Goal: Task Accomplishment & Management: Manage account settings

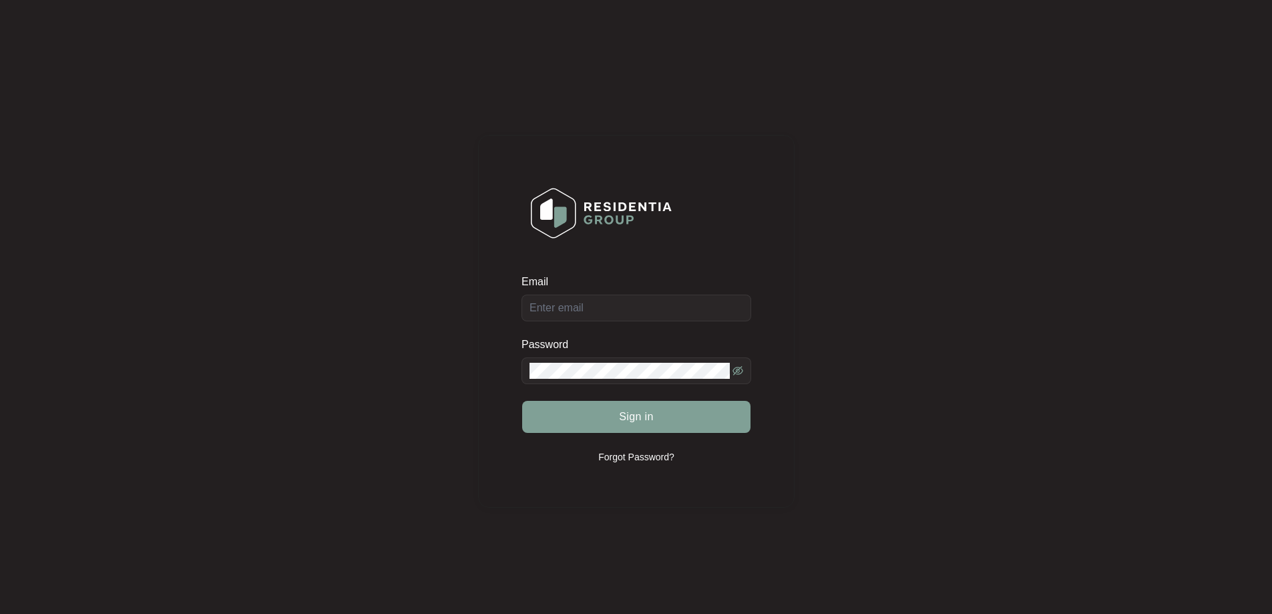
click at [576, 307] on div "Email" at bounding box center [637, 297] width 230 height 47
click at [590, 311] on input "Email" at bounding box center [637, 308] width 230 height 27
type input "[EMAIL_ADDRESS][DOMAIN_NAME]"
click at [614, 421] on button "Sign in" at bounding box center [636, 417] width 228 height 32
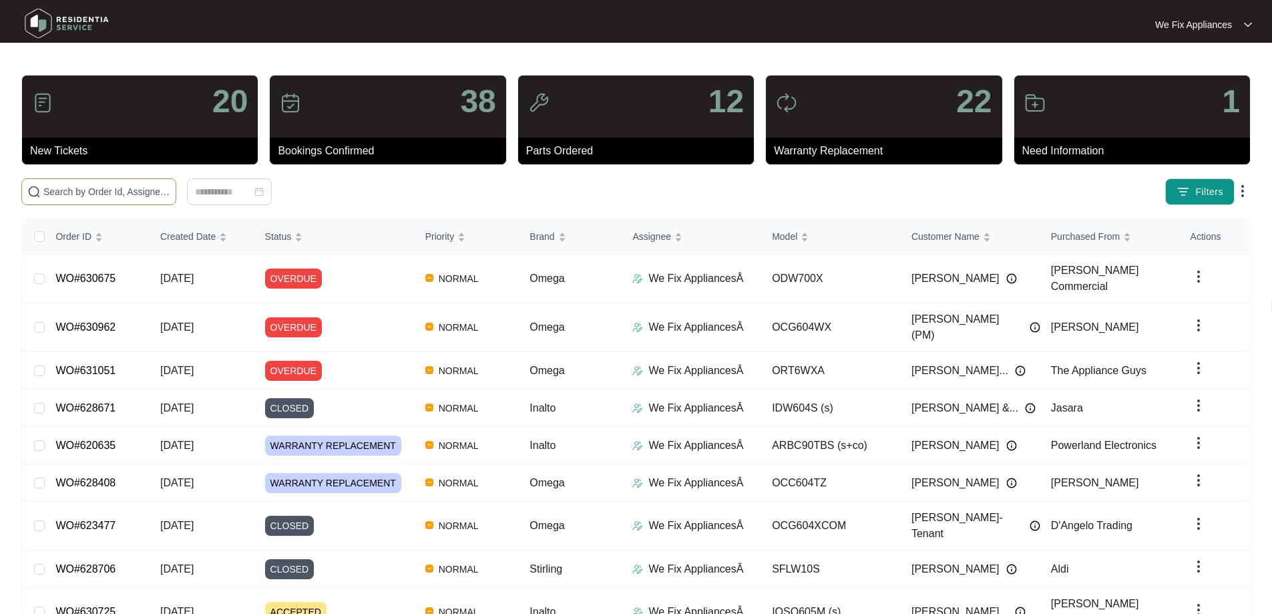
paste input "631296"
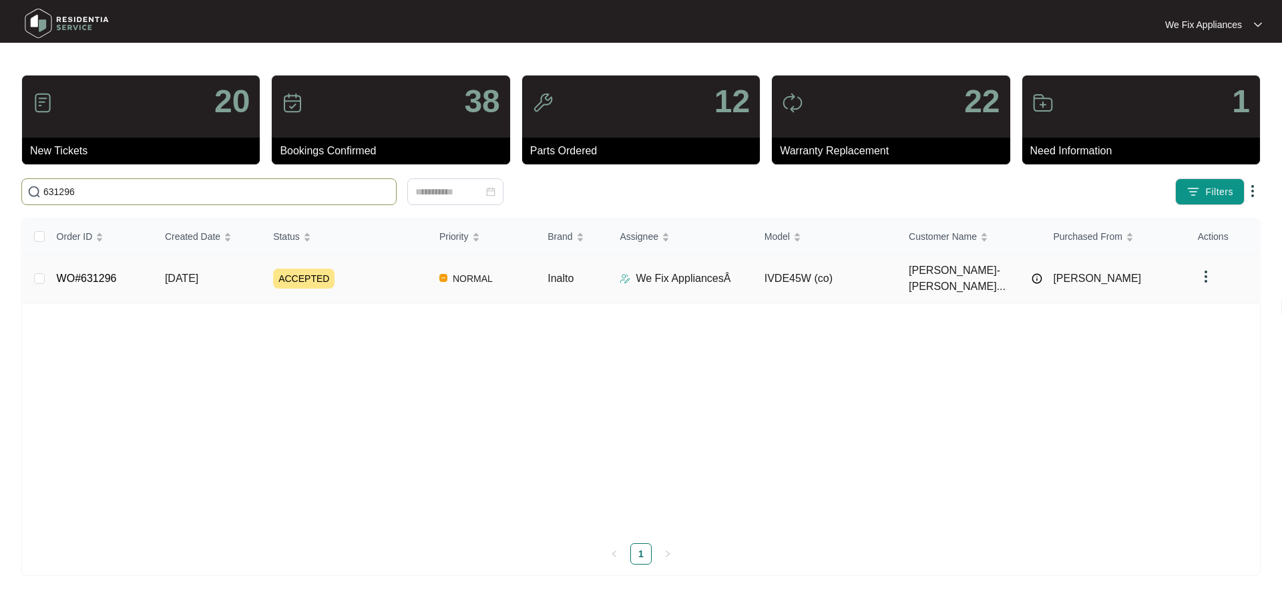
type input "631296"
click at [114, 272] on link "WO#631296" at bounding box center [87, 277] width 60 height 11
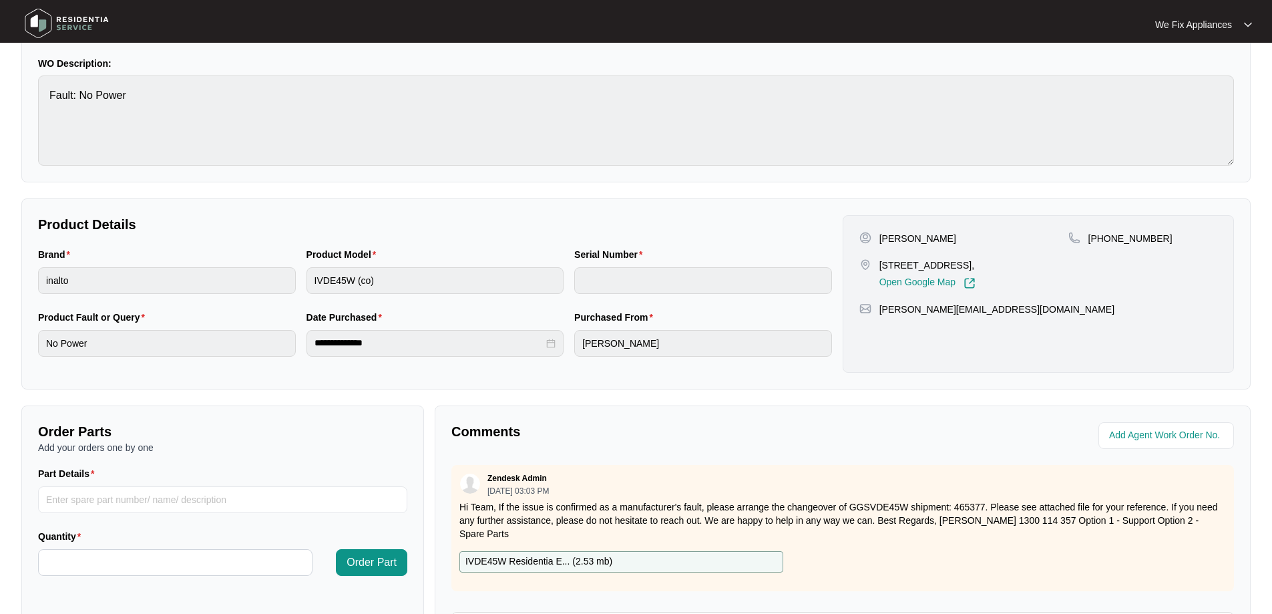
scroll to position [267, 0]
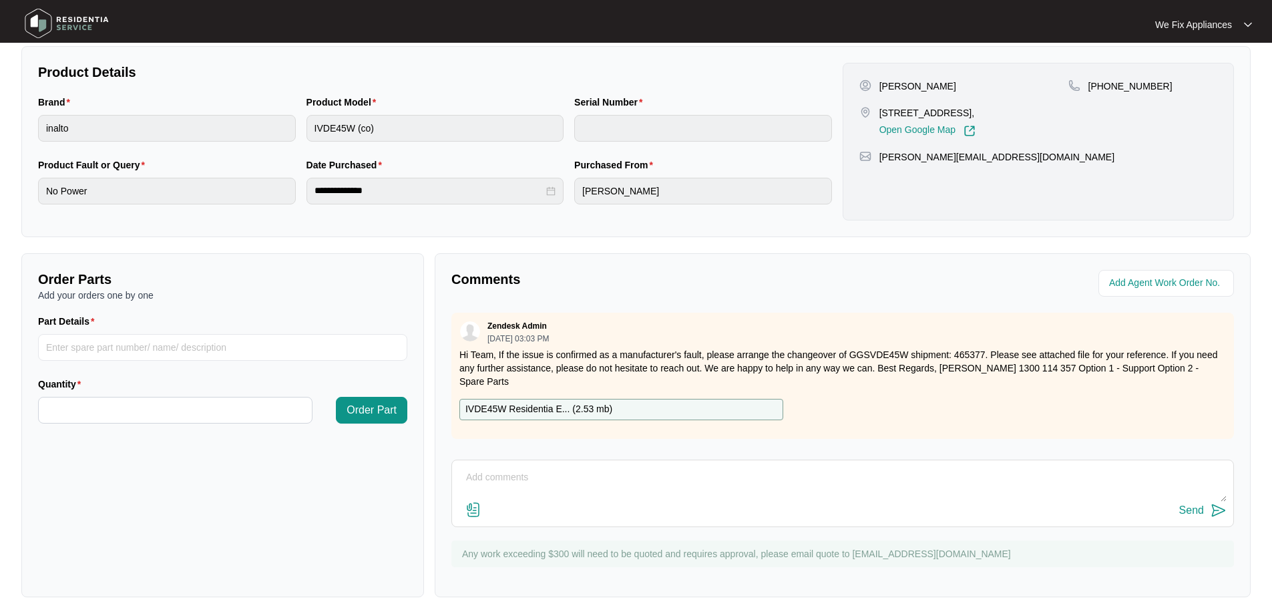
click at [604, 497] on textarea at bounding box center [843, 484] width 768 height 35
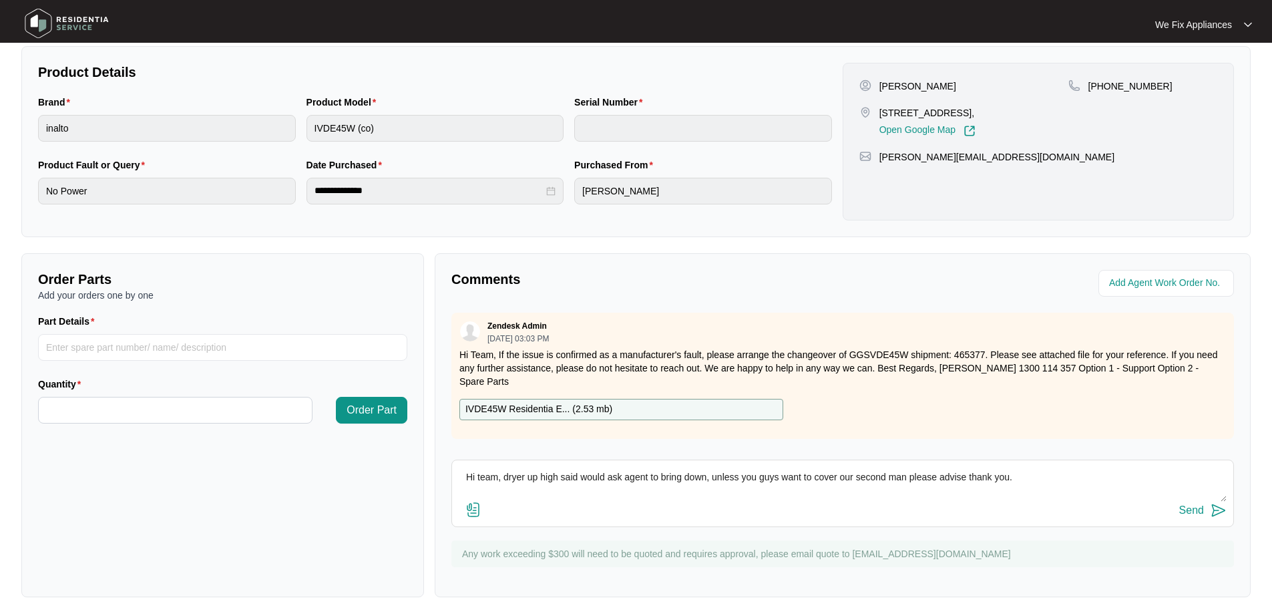
type textarea "Hi team, dryer up high said would ask agent to bring down, unless you guys want…"
click at [1195, 508] on div "Send" at bounding box center [1191, 510] width 25 height 12
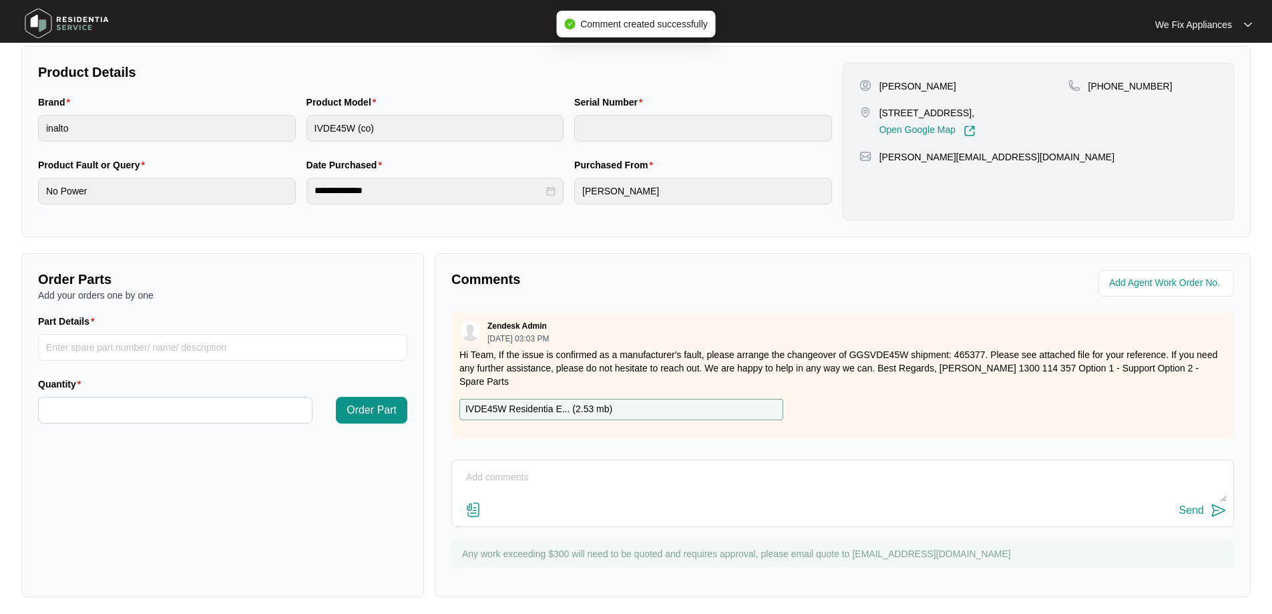
click at [57, 23] on img at bounding box center [66, 23] width 93 height 40
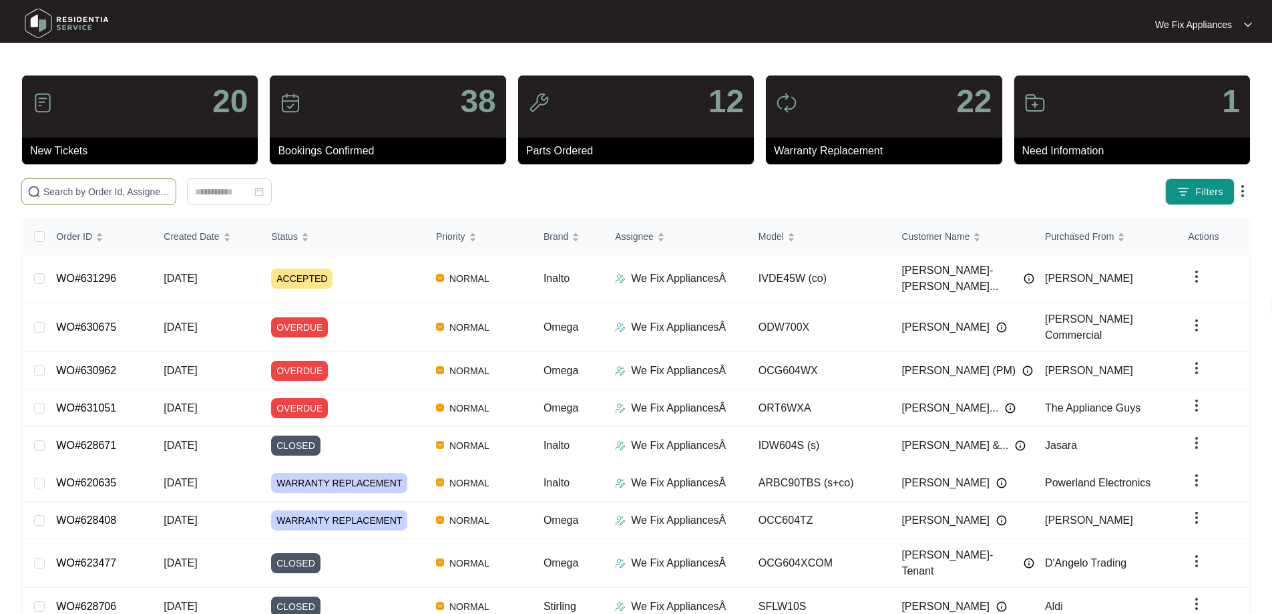
paste input "631346"
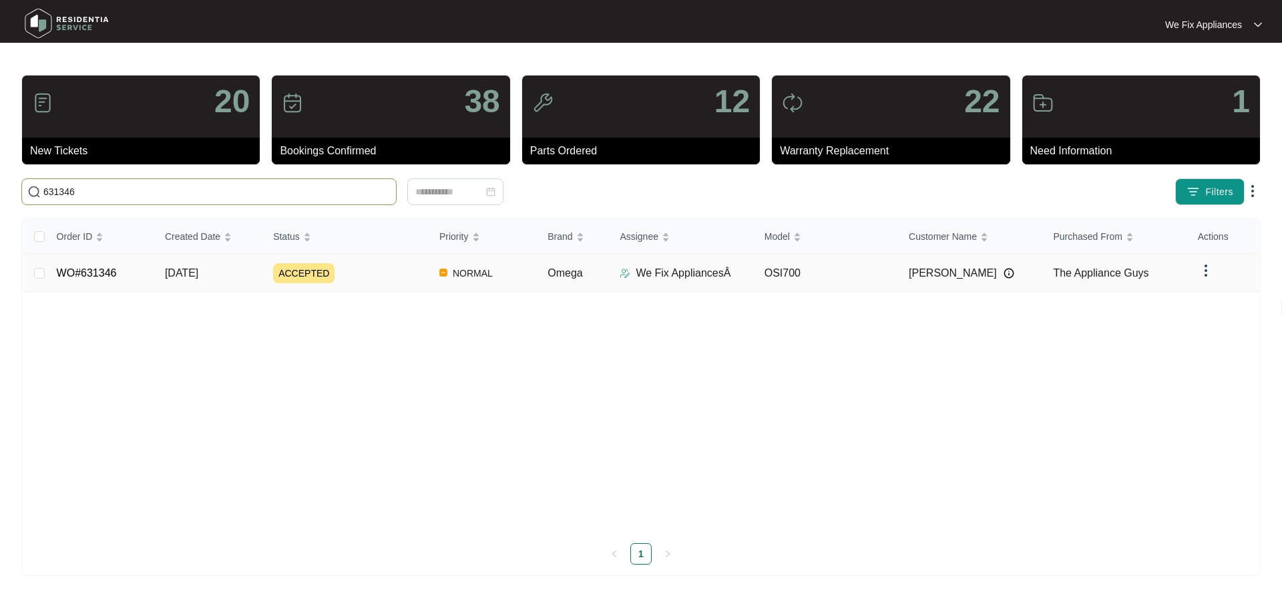
type input "631346"
click at [116, 268] on td "WO#631346" at bounding box center [100, 272] width 108 height 37
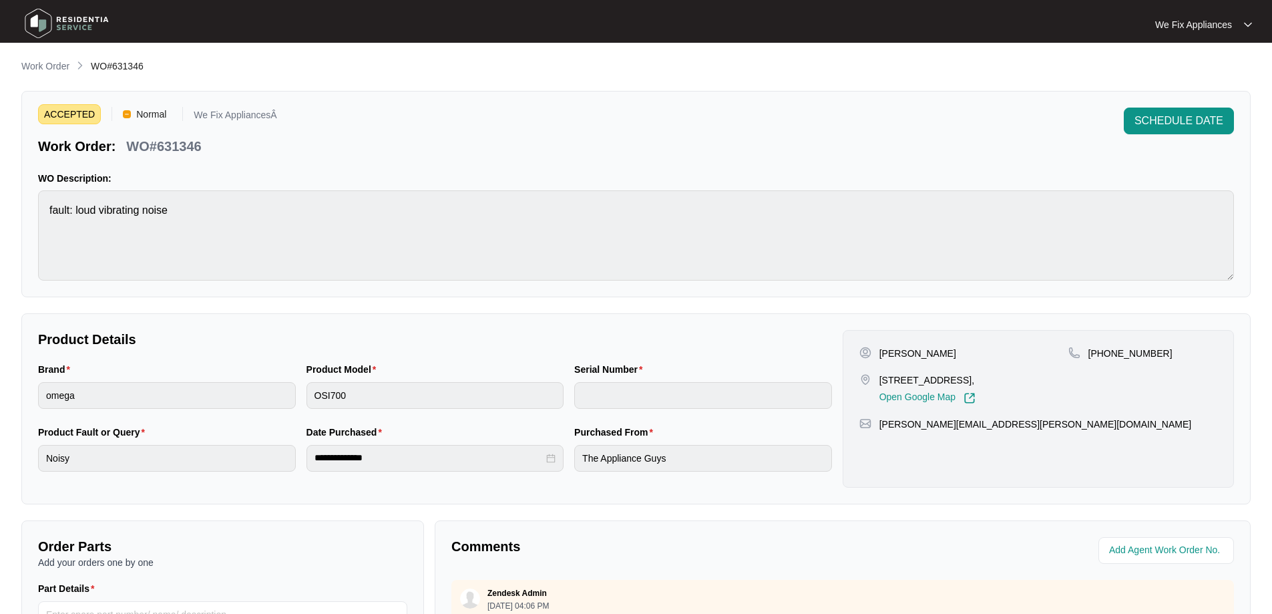
click at [1188, 114] on span "SCHEDULE DATE" at bounding box center [1179, 121] width 89 height 16
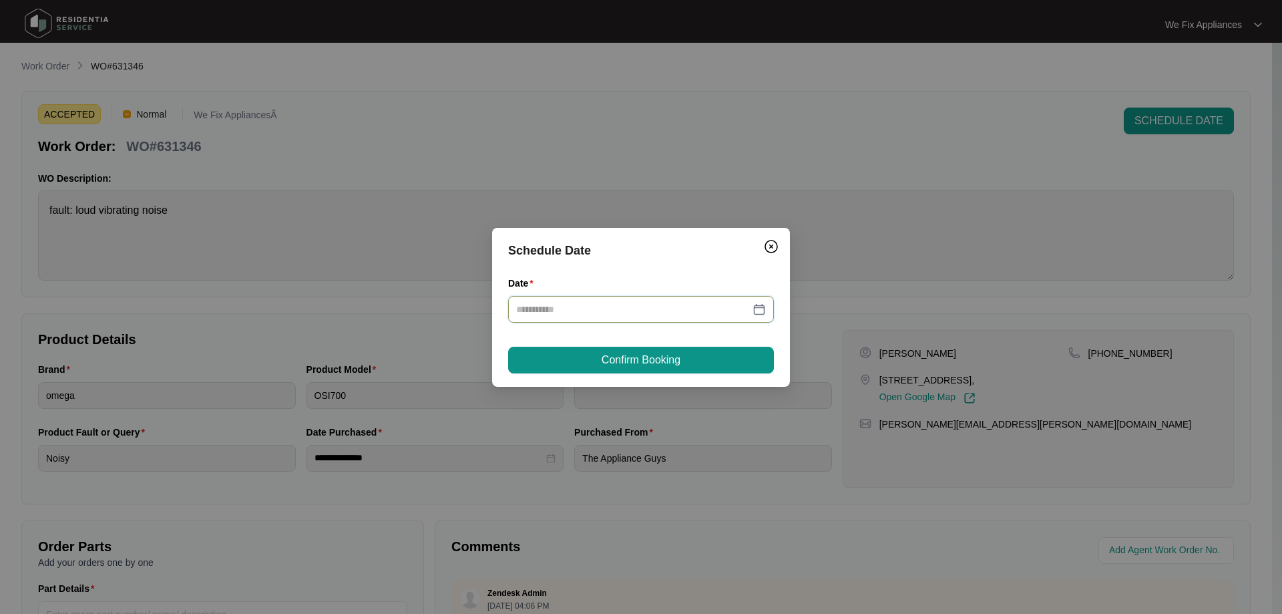
click at [609, 312] on input "Date" at bounding box center [633, 309] width 234 height 15
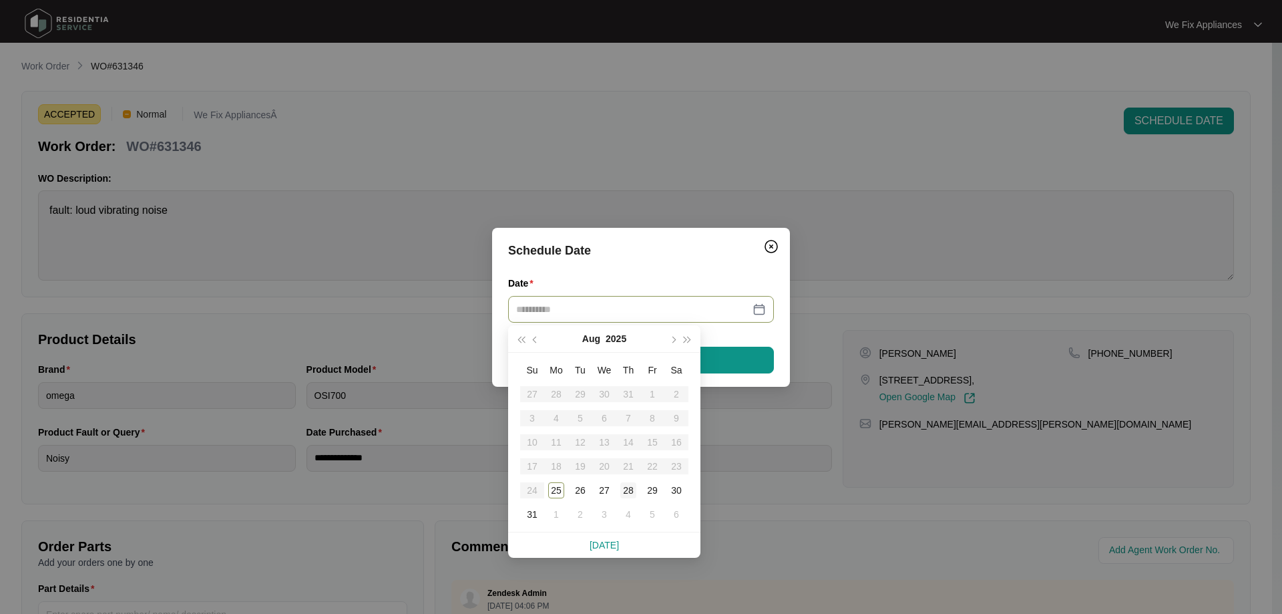
type input "**********"
click at [625, 489] on div "28" at bounding box center [628, 490] width 16 height 16
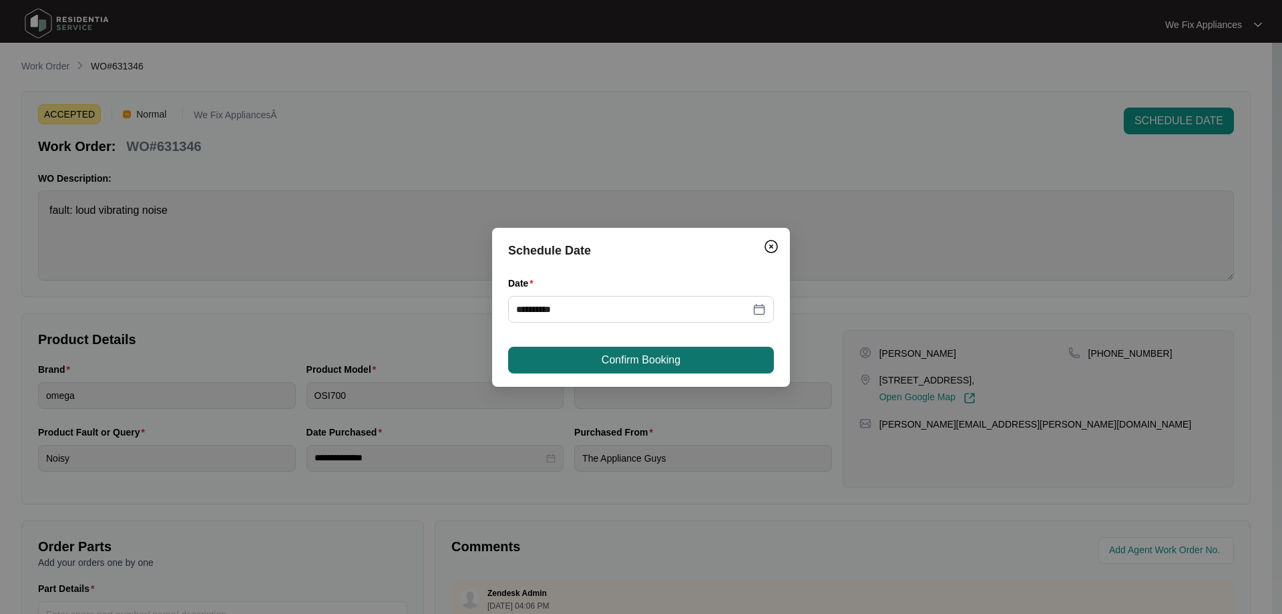
click at [664, 358] on span "Confirm Booking" at bounding box center [641, 360] width 79 height 16
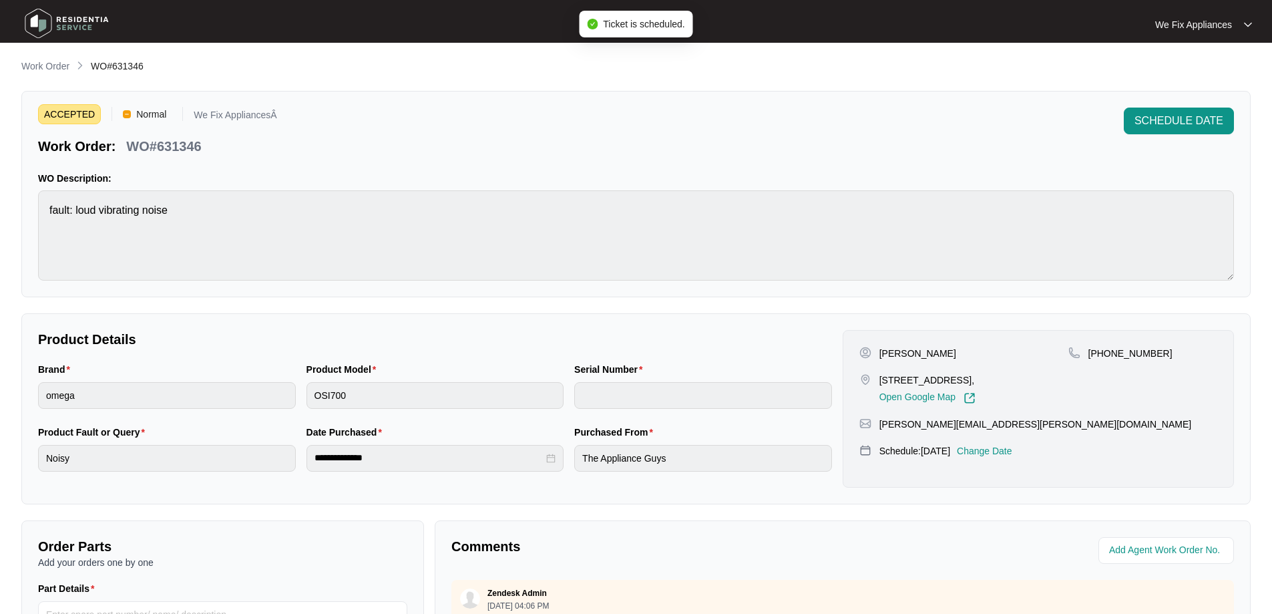
click at [84, 23] on img at bounding box center [66, 23] width 93 height 40
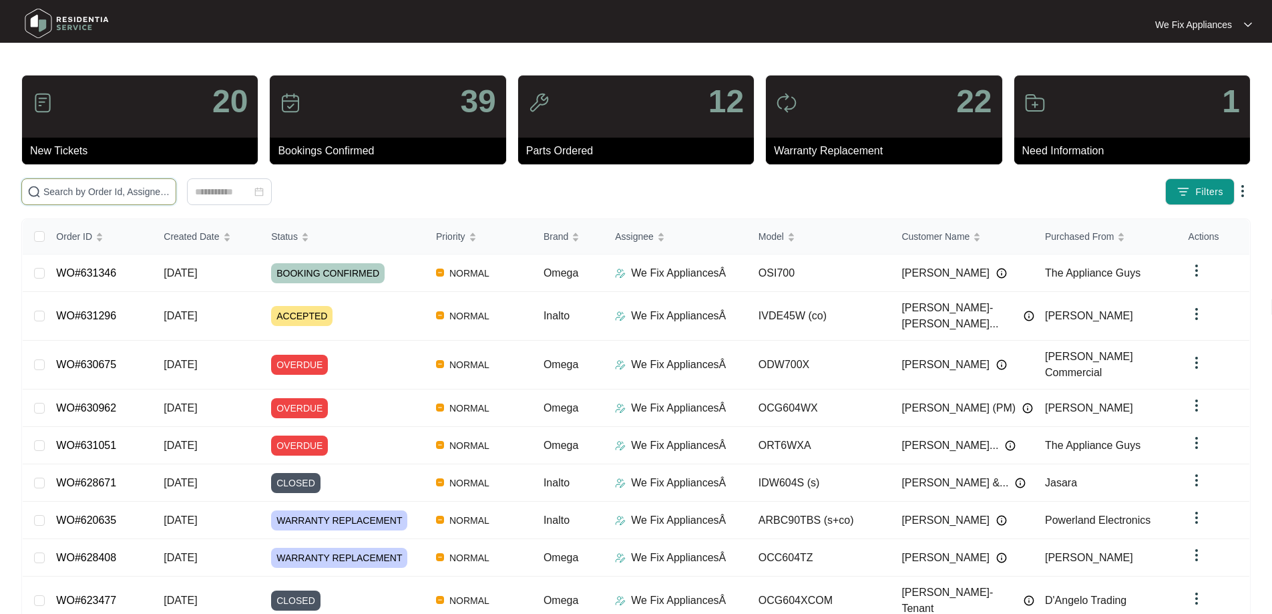
drag, startPoint x: 95, startPoint y: 180, endPoint x: 76, endPoint y: 194, distance: 23.5
paste input "631341"
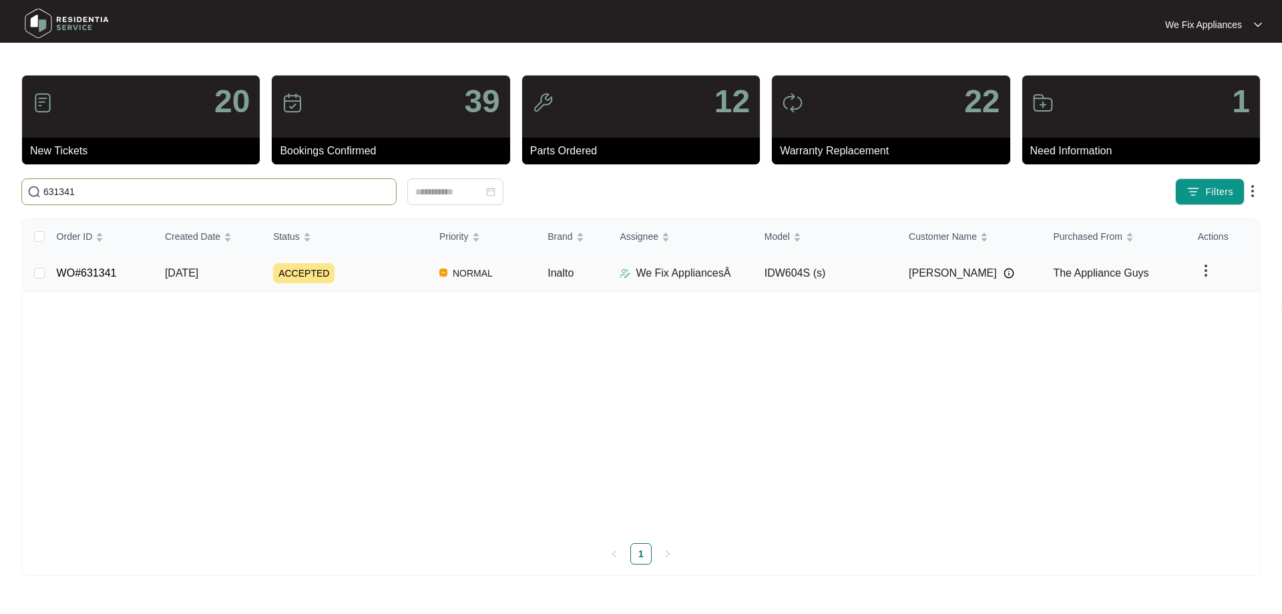
type input "631341"
click at [84, 270] on link "WO#631341" at bounding box center [87, 272] width 60 height 11
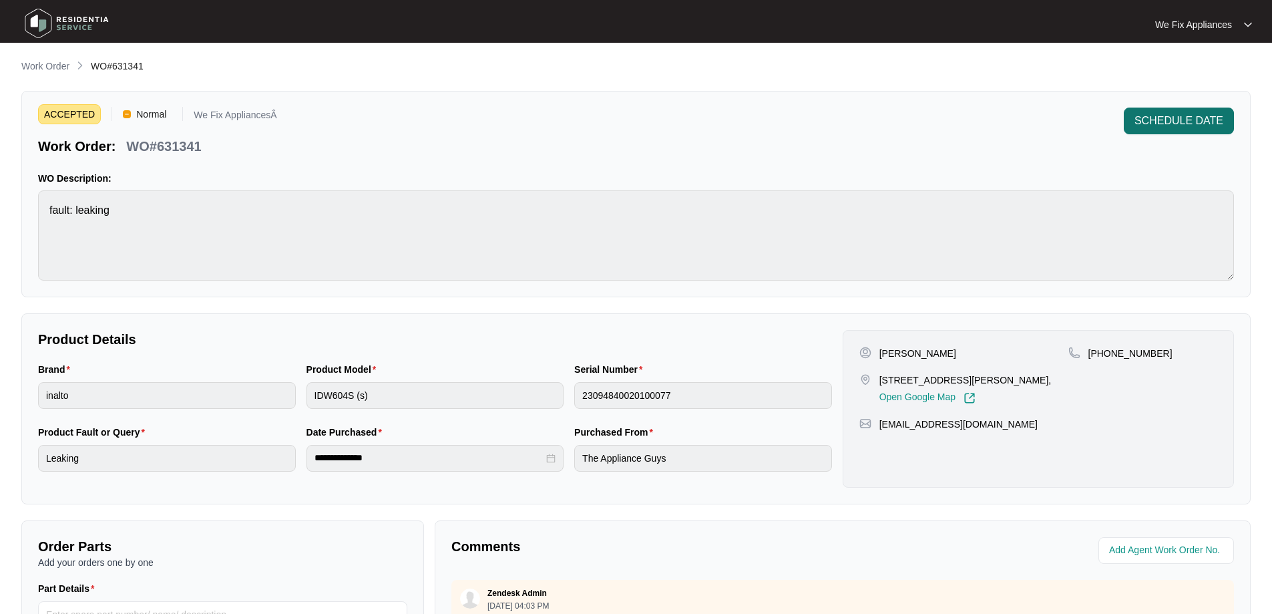
click at [1147, 116] on span "SCHEDULE DATE" at bounding box center [1179, 121] width 89 height 16
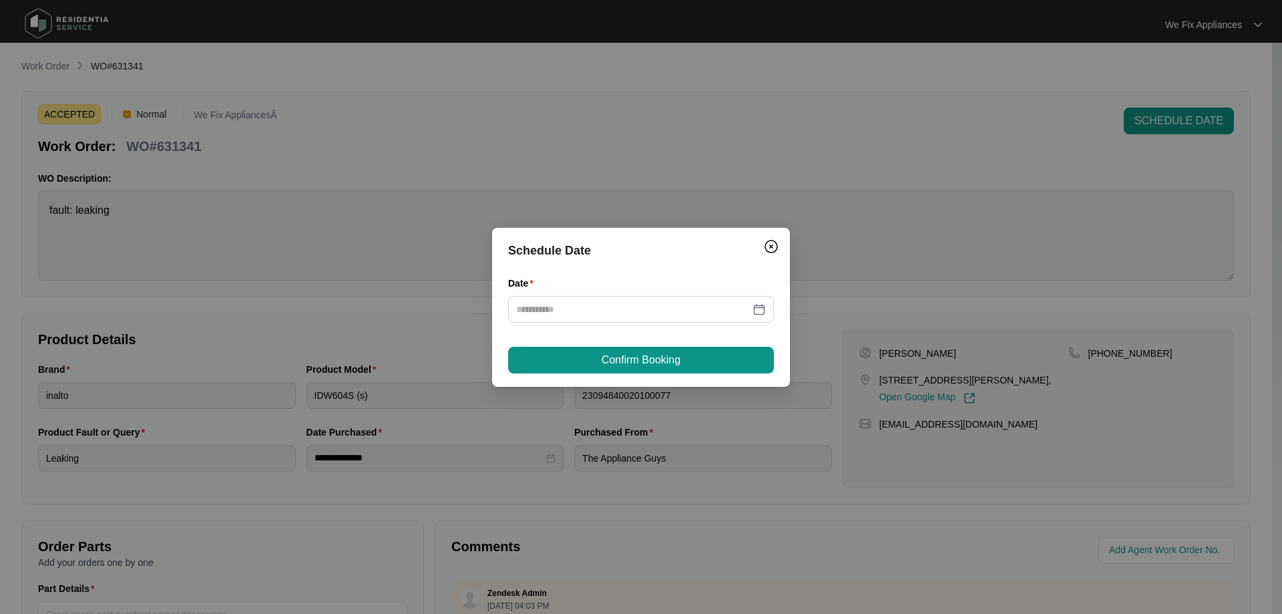
click at [986, 206] on div "Schedule Date Date Confirm Booking" at bounding box center [641, 307] width 1282 height 614
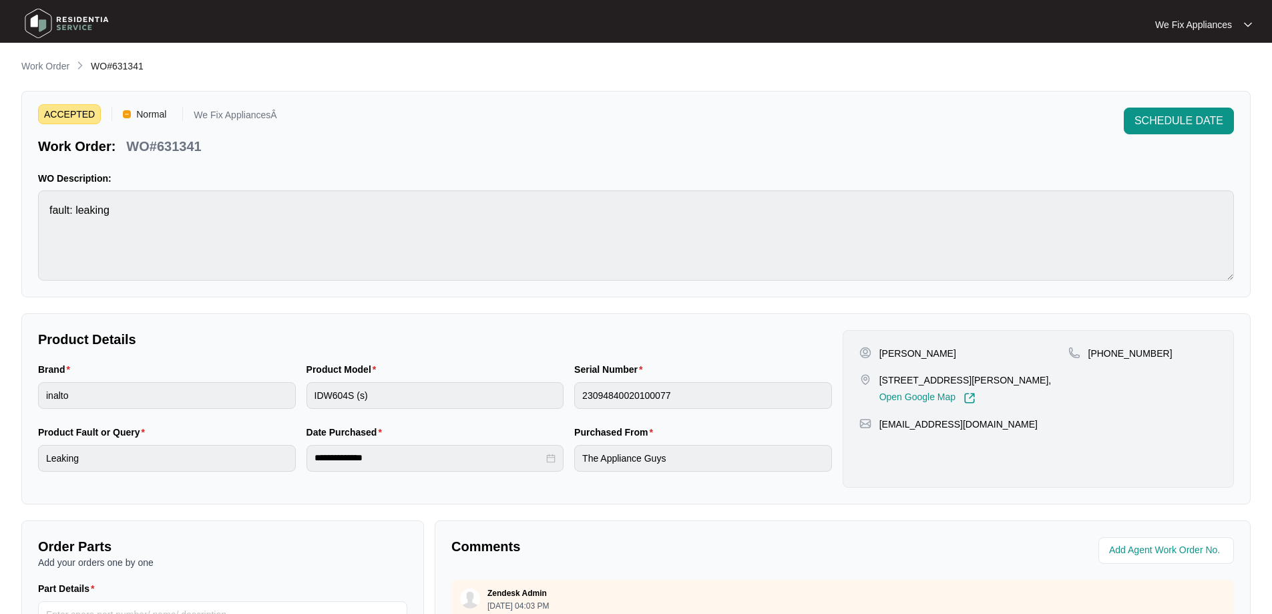
scroll to position [200, 0]
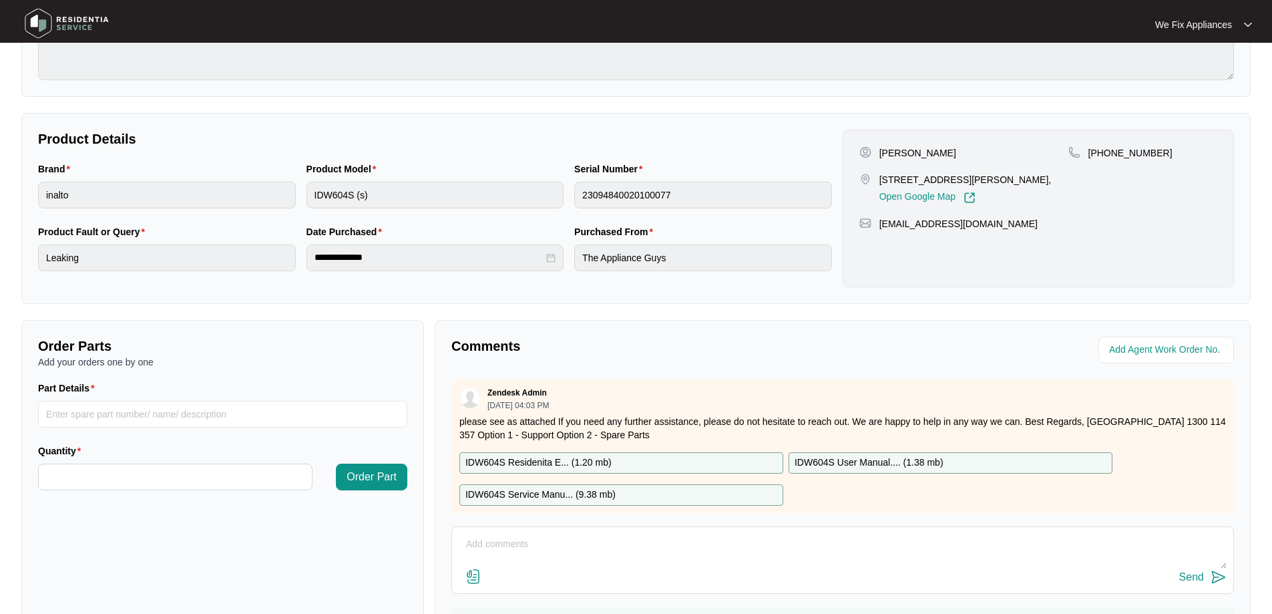
click at [606, 537] on textarea at bounding box center [843, 551] width 768 height 35
click at [1179, 568] on button "Send" at bounding box center [1202, 577] width 47 height 18
click at [575, 562] on textarea at bounding box center [843, 551] width 768 height 35
type textarea "Hi team just fyi - left msg for customer thank you."
click at [1203, 578] on div "Send" at bounding box center [1191, 577] width 25 height 12
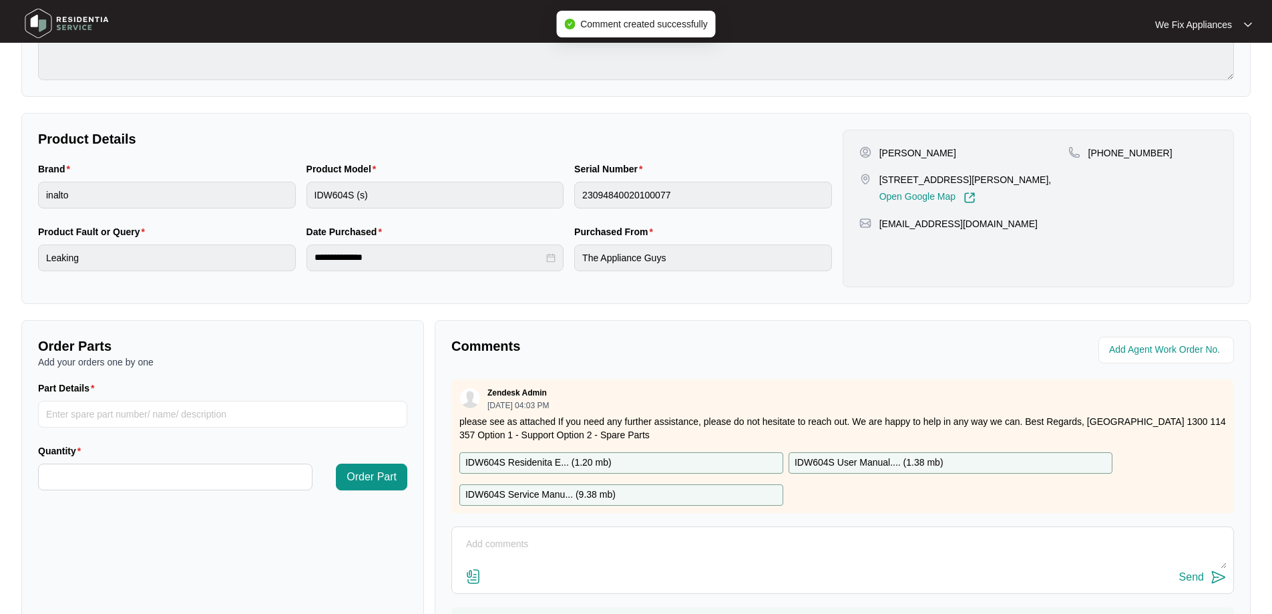
click at [65, 19] on img at bounding box center [66, 23] width 93 height 40
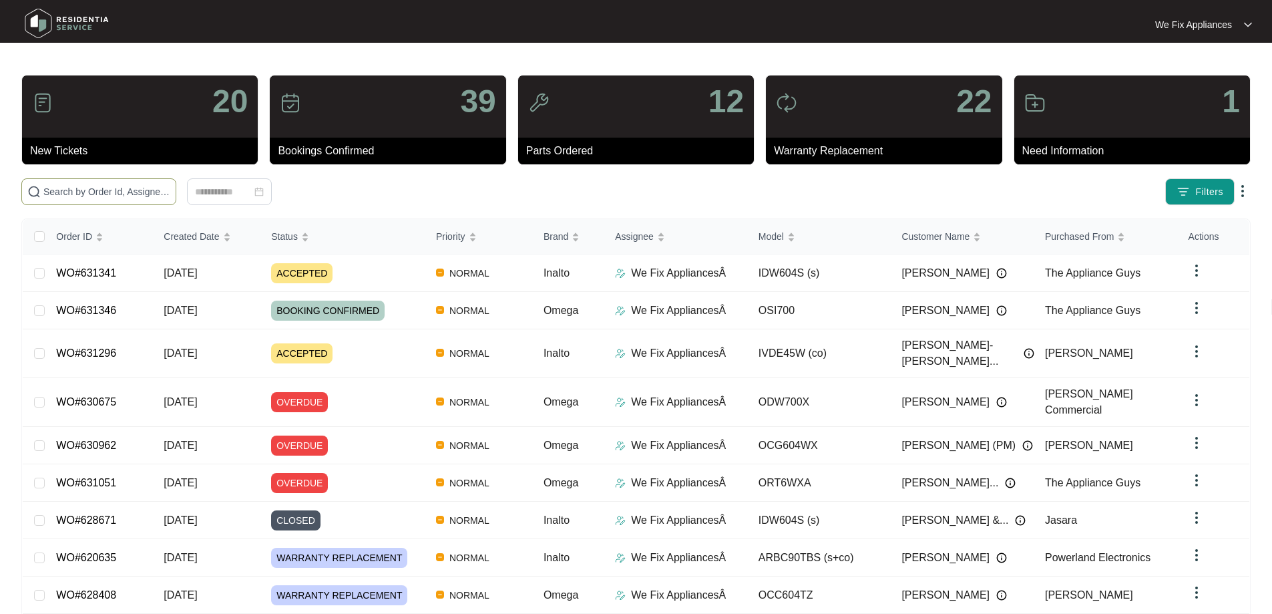
paste input "630725"
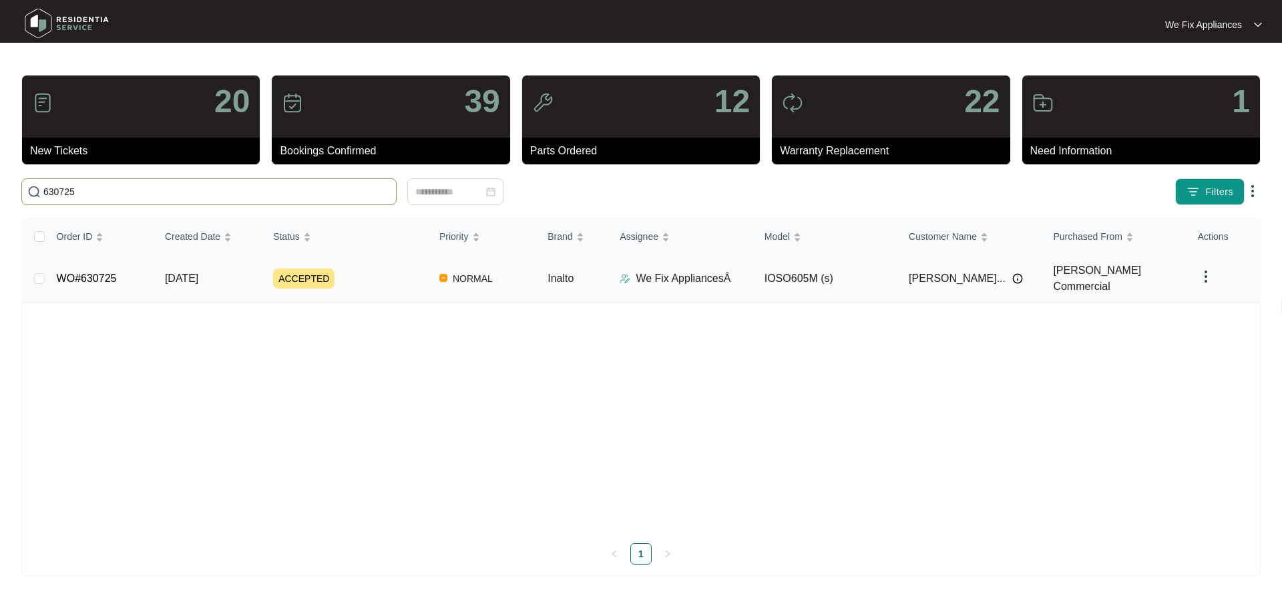
type input "630725"
click at [77, 272] on link "WO#630725" at bounding box center [87, 277] width 60 height 11
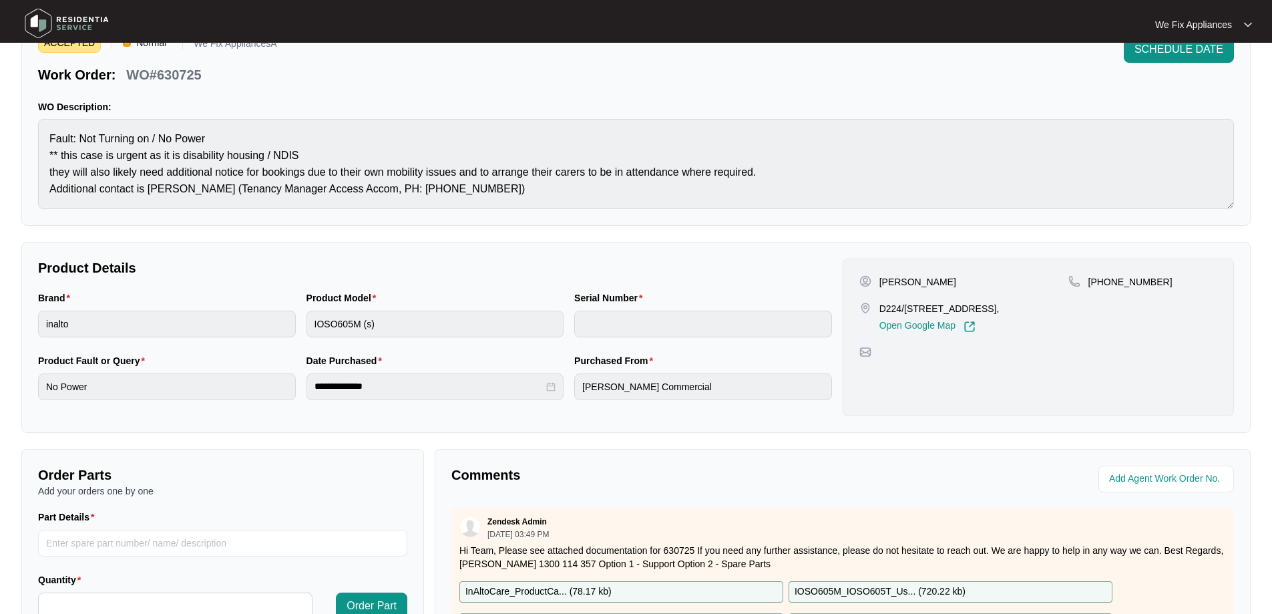
scroll to position [272, 0]
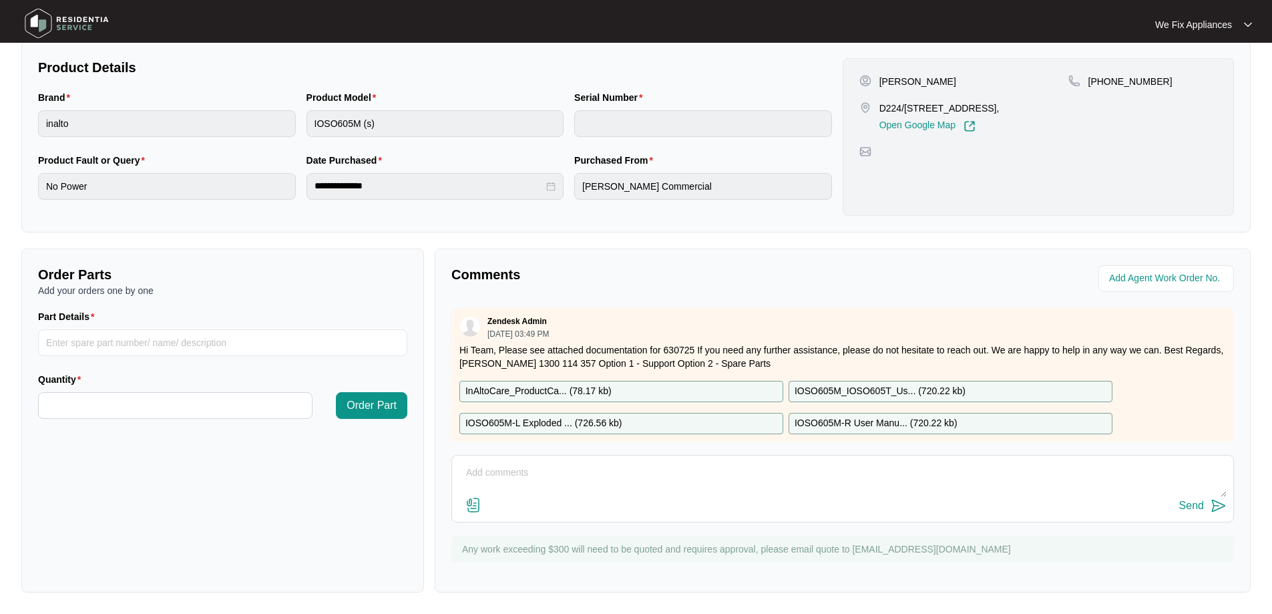
click at [580, 477] on textarea at bounding box center [843, 479] width 768 height 35
type textarea "Hi team, called customer this morning again he advised would call me back to bo…"
click at [1180, 500] on div "Send" at bounding box center [1191, 506] width 25 height 12
click at [55, 26] on img at bounding box center [66, 23] width 93 height 40
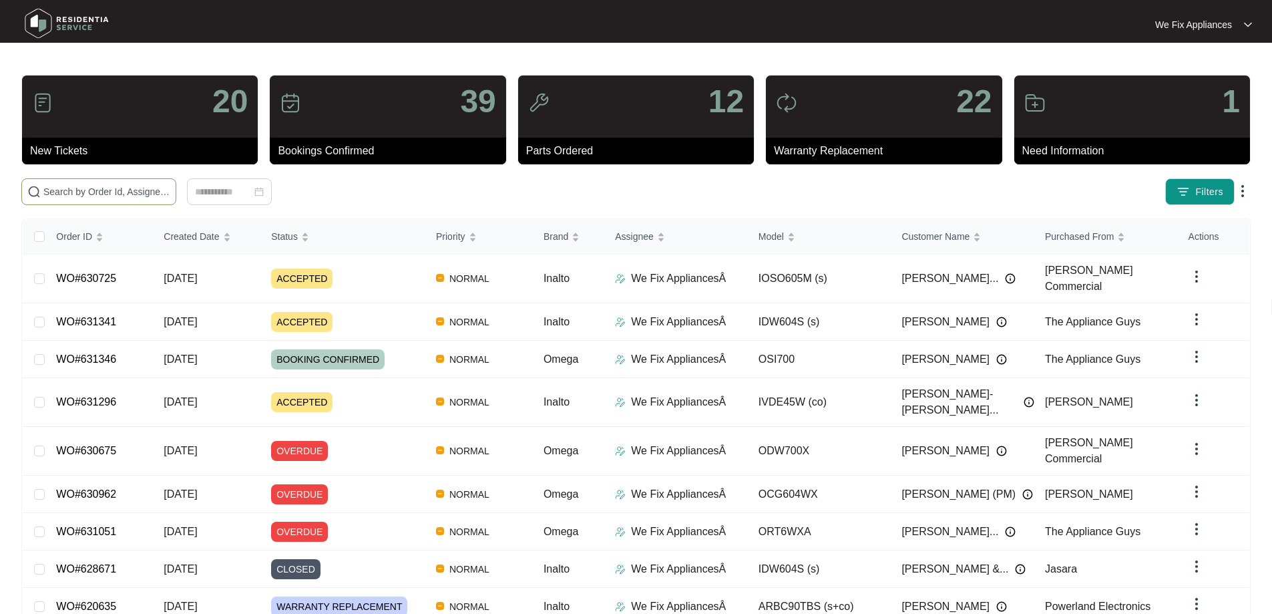
paste input "630962"
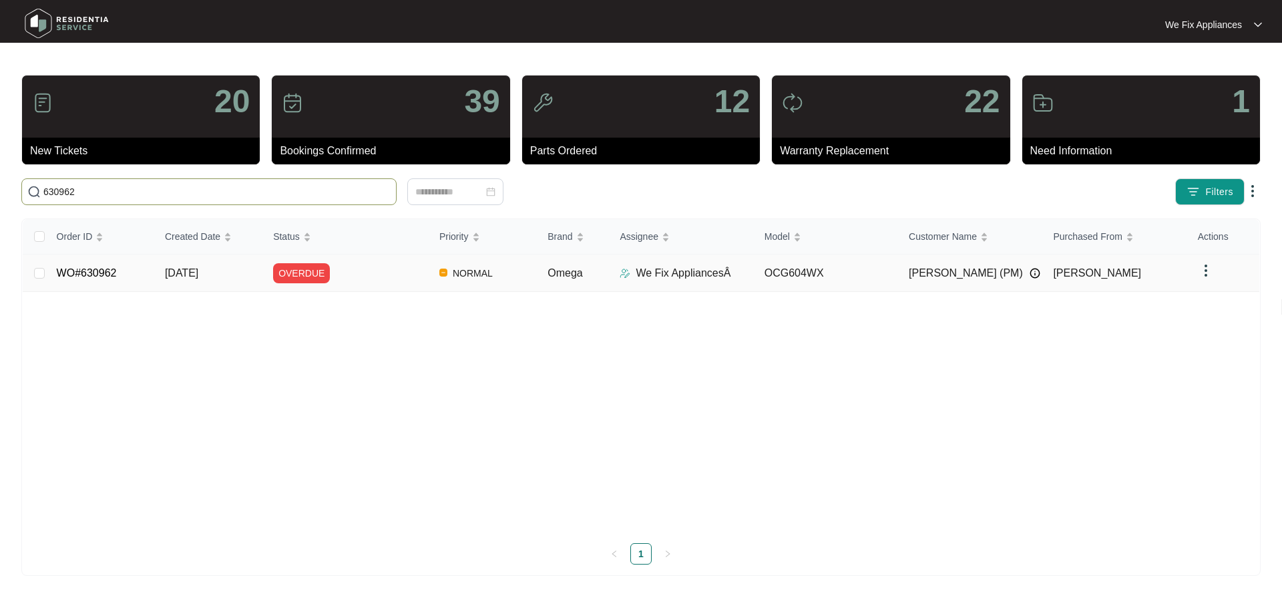
type input "630962"
click at [90, 287] on td "WO#630962" at bounding box center [100, 272] width 108 height 37
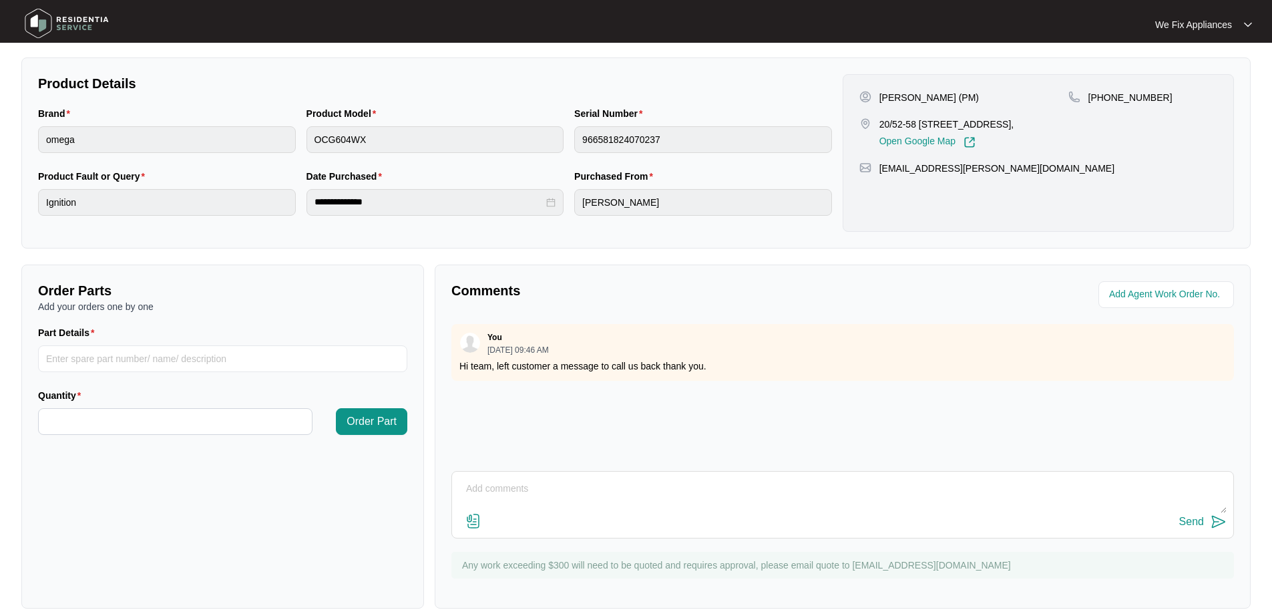
scroll to position [272, 0]
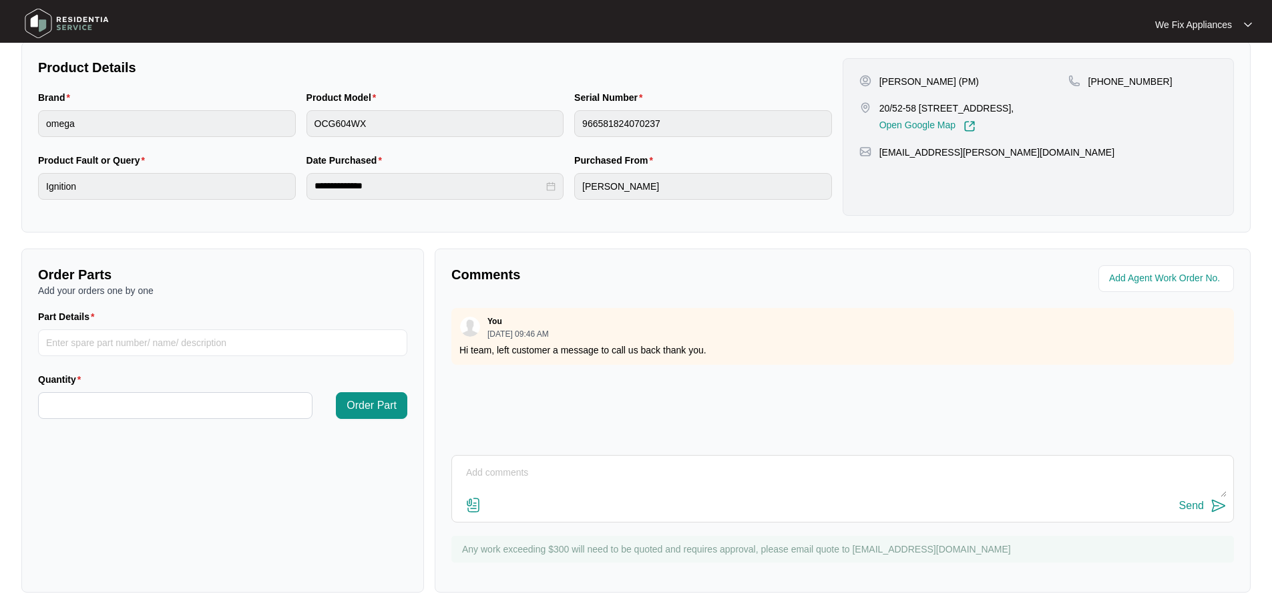
click at [594, 489] on textarea at bounding box center [843, 479] width 768 height 35
type textarea "Hi team, left another message for customer thank you."
click at [1183, 501] on div "Send" at bounding box center [1191, 506] width 25 height 12
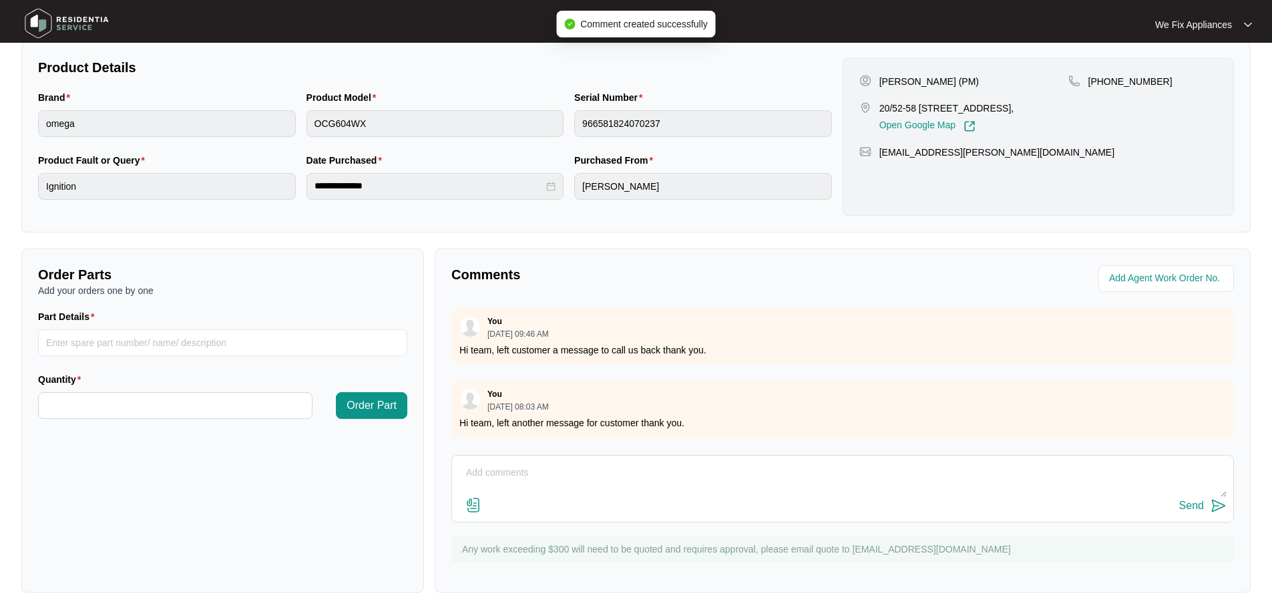
click at [69, 26] on img at bounding box center [66, 23] width 93 height 40
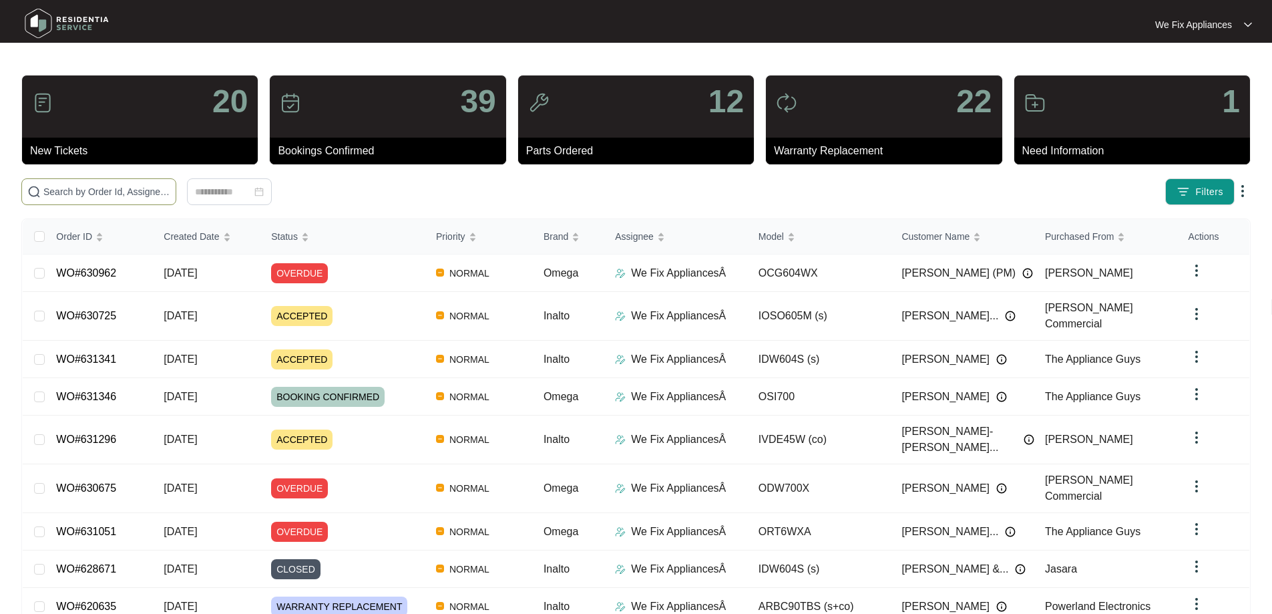
paste input "631051"
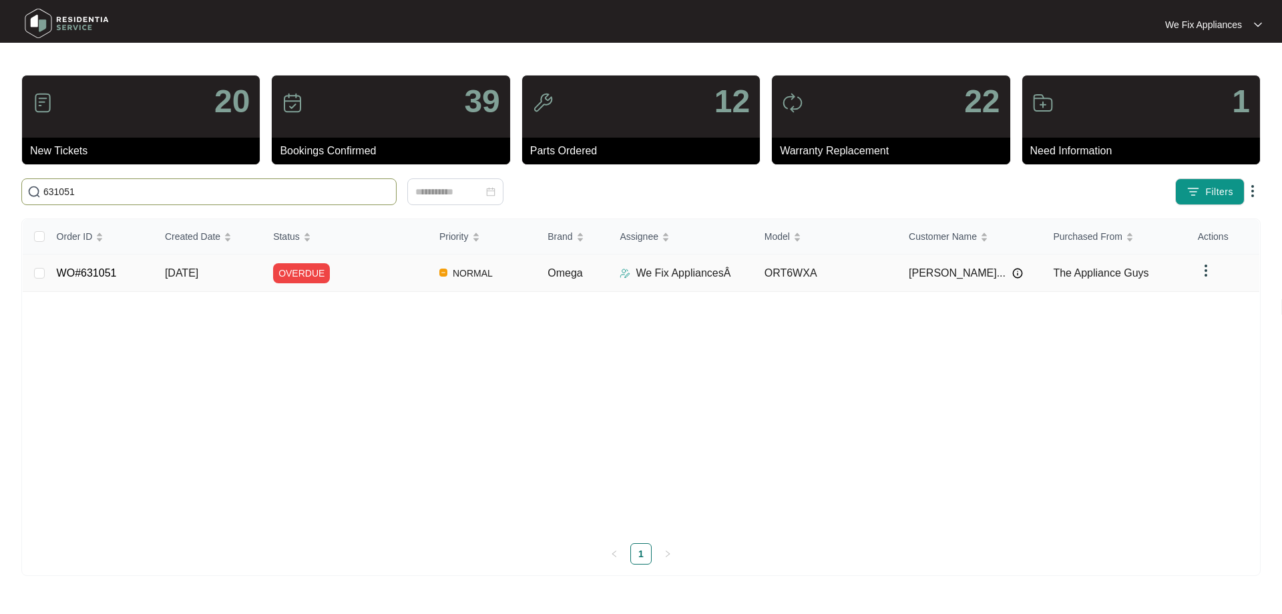
type input "631051"
click at [95, 271] on link "WO#631051" at bounding box center [87, 272] width 60 height 11
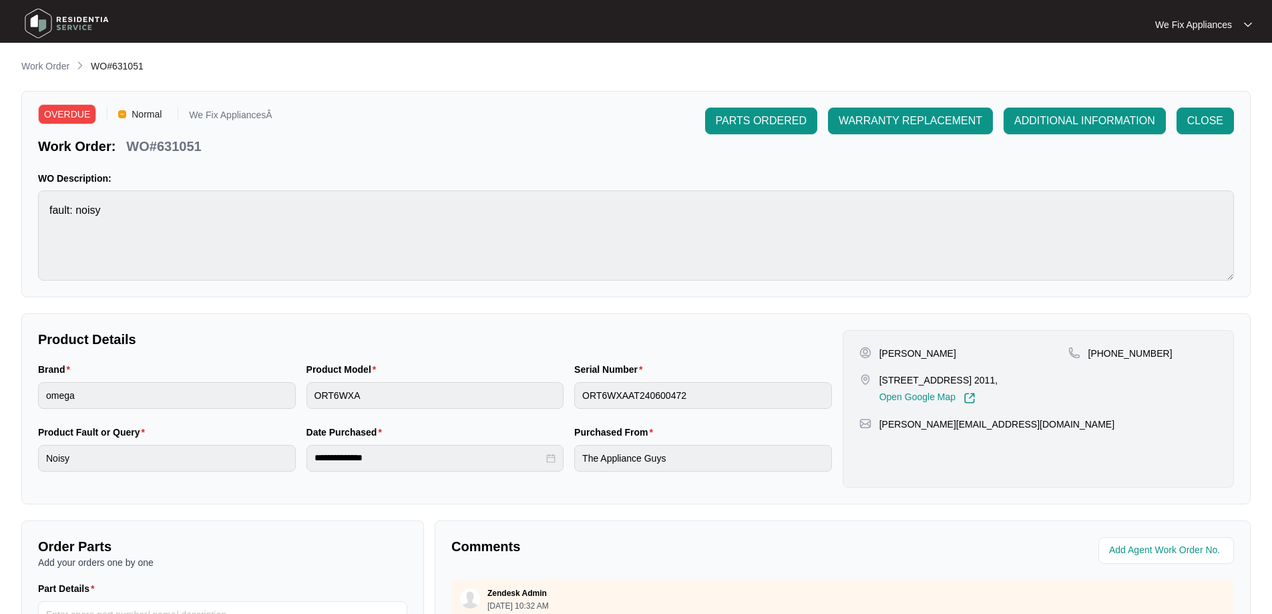
scroll to position [272, 0]
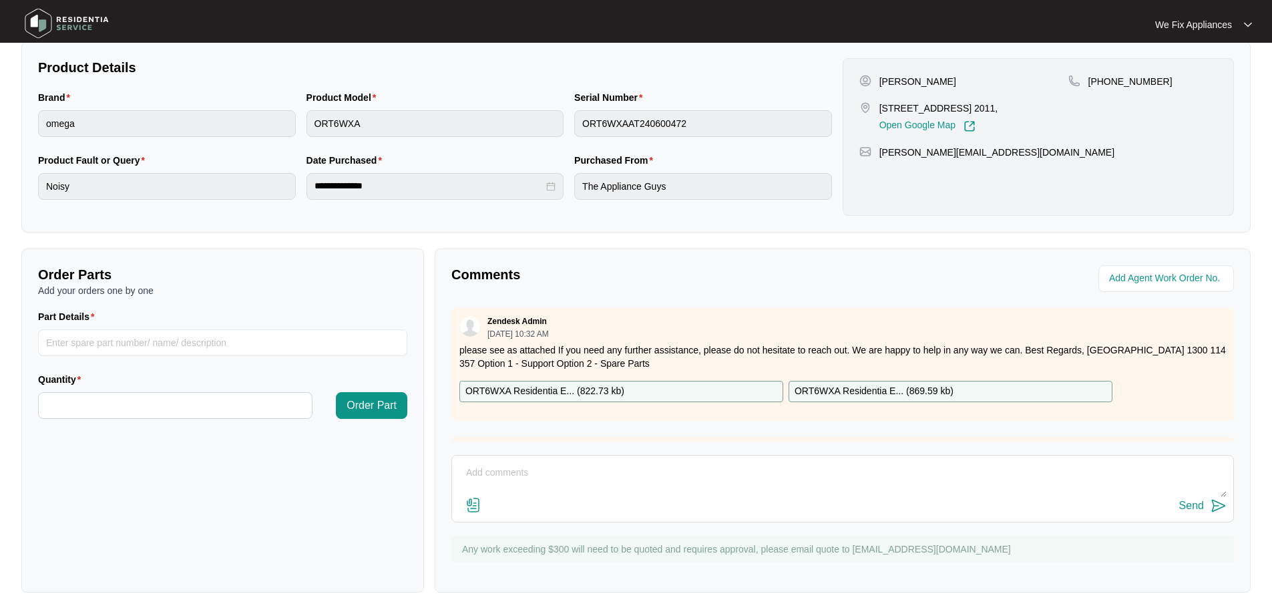
click at [564, 483] on textarea at bounding box center [843, 479] width 768 height 35
click at [646, 469] on textarea "Hi team please add date in for [DATE] as per customer request thank you." at bounding box center [843, 479] width 768 height 35
drag, startPoint x: 871, startPoint y: 466, endPoint x: 934, endPoint y: 481, distance: 64.6
click at [870, 467] on textarea "Hi team please add date in for [DATE] the 28/8 as per customer request thank yo…" at bounding box center [843, 479] width 768 height 35
type textarea "Hi team please add date in for [DATE] the 28/8 as per customer request thank yo…"
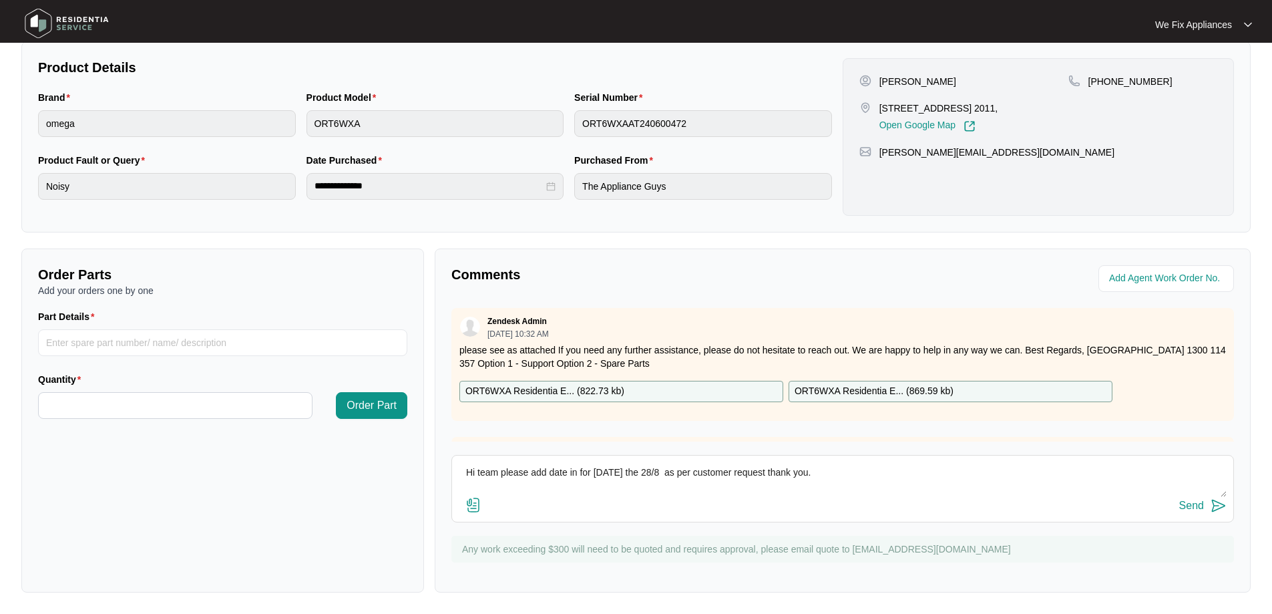
click at [1192, 507] on div "Send" at bounding box center [1191, 506] width 25 height 12
click at [74, 26] on img at bounding box center [66, 23] width 93 height 40
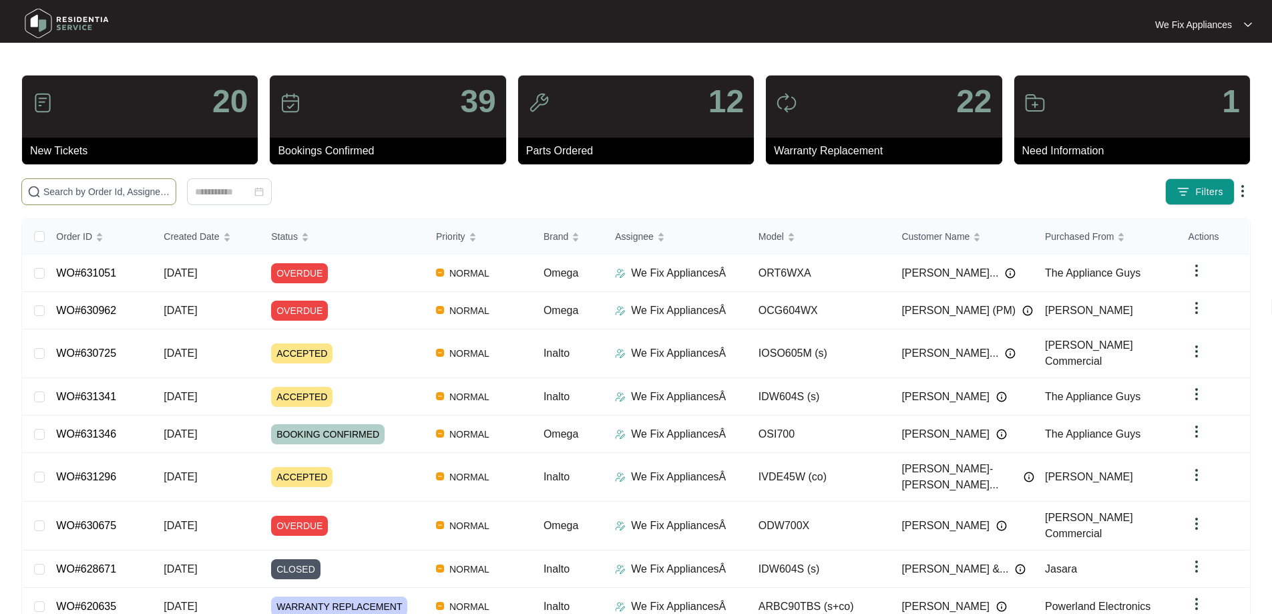
paste input "630725"
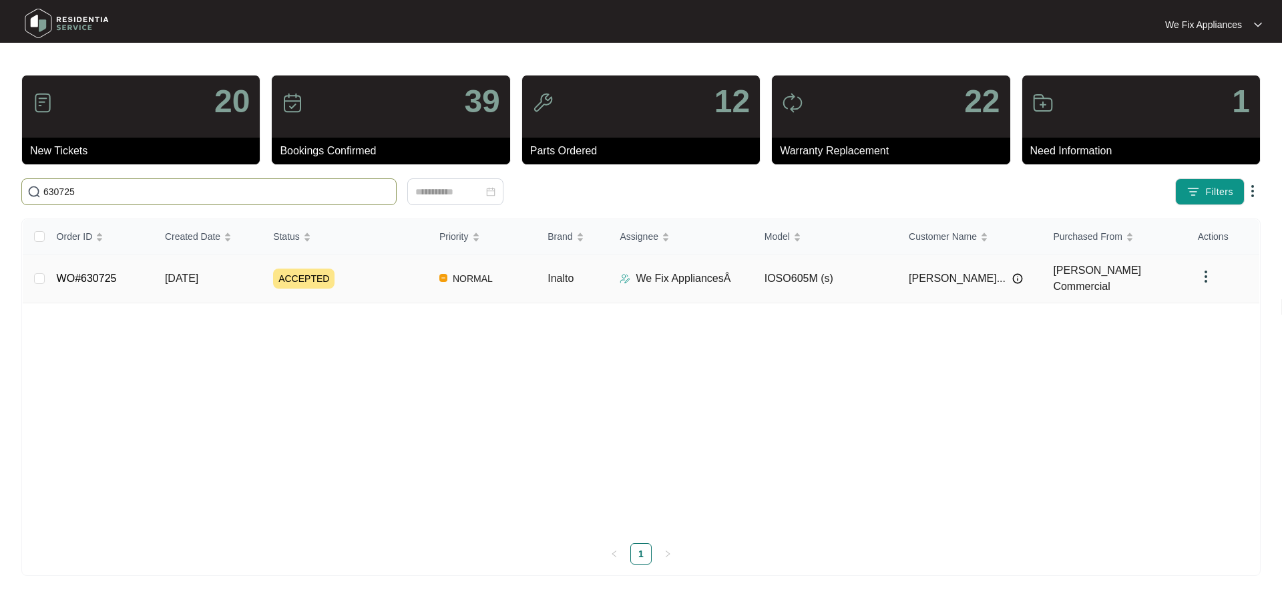
type input "630725"
click at [86, 274] on link "WO#630725" at bounding box center [87, 277] width 60 height 11
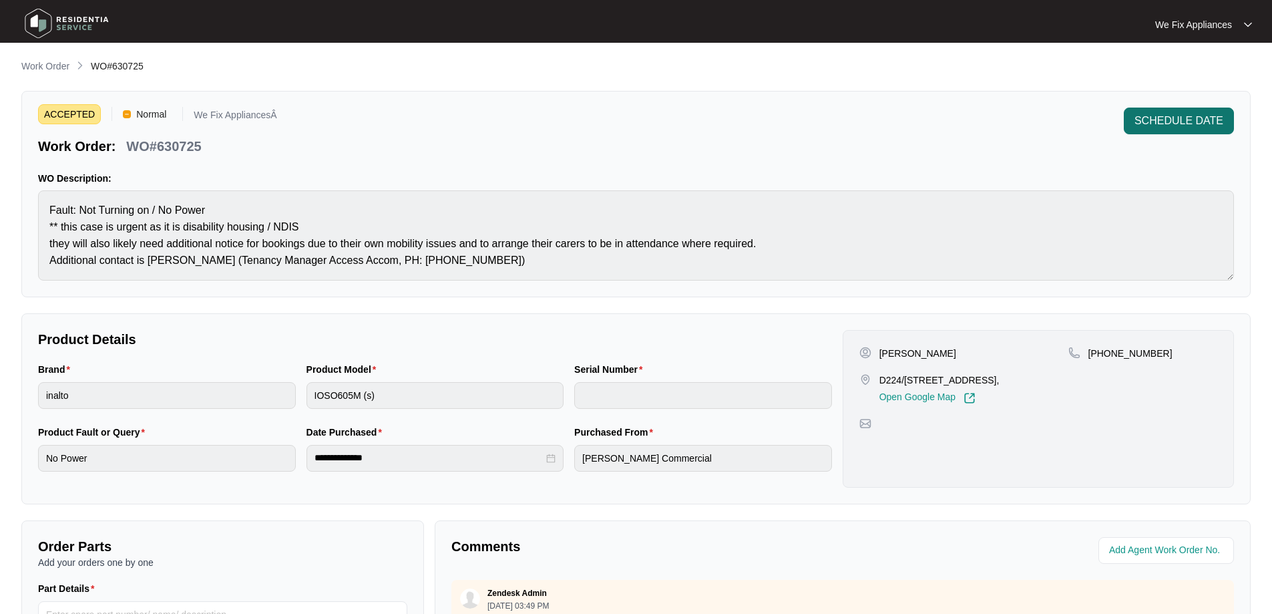
click at [1151, 113] on span "SCHEDULE DATE" at bounding box center [1179, 121] width 89 height 16
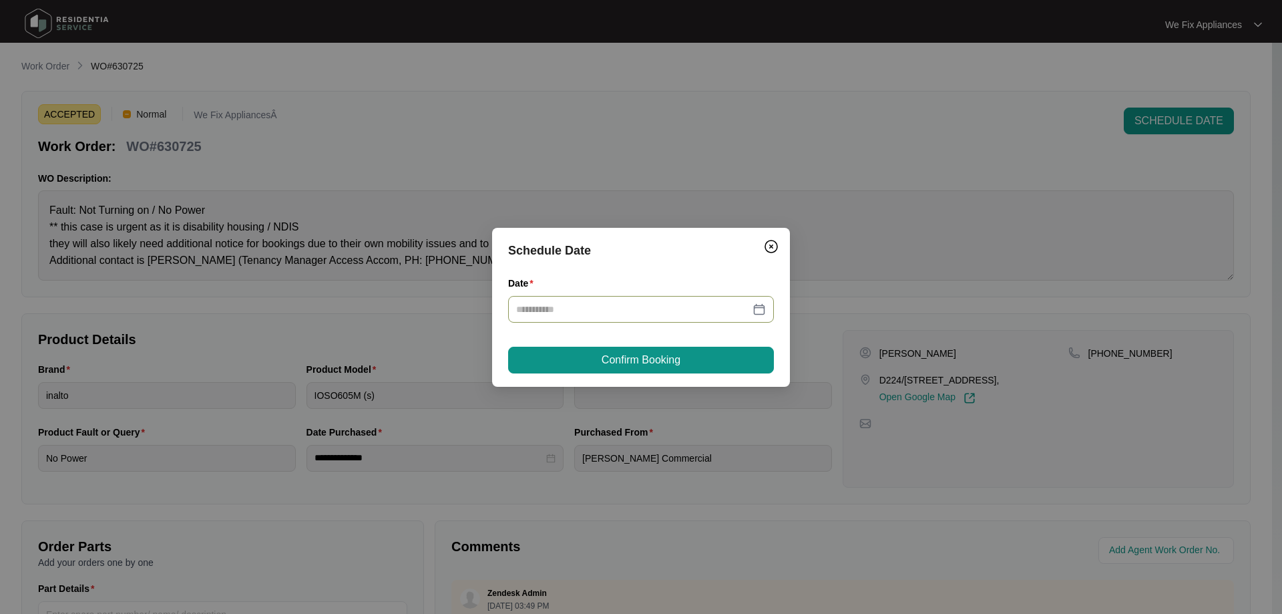
click at [539, 317] on div at bounding box center [641, 309] width 266 height 27
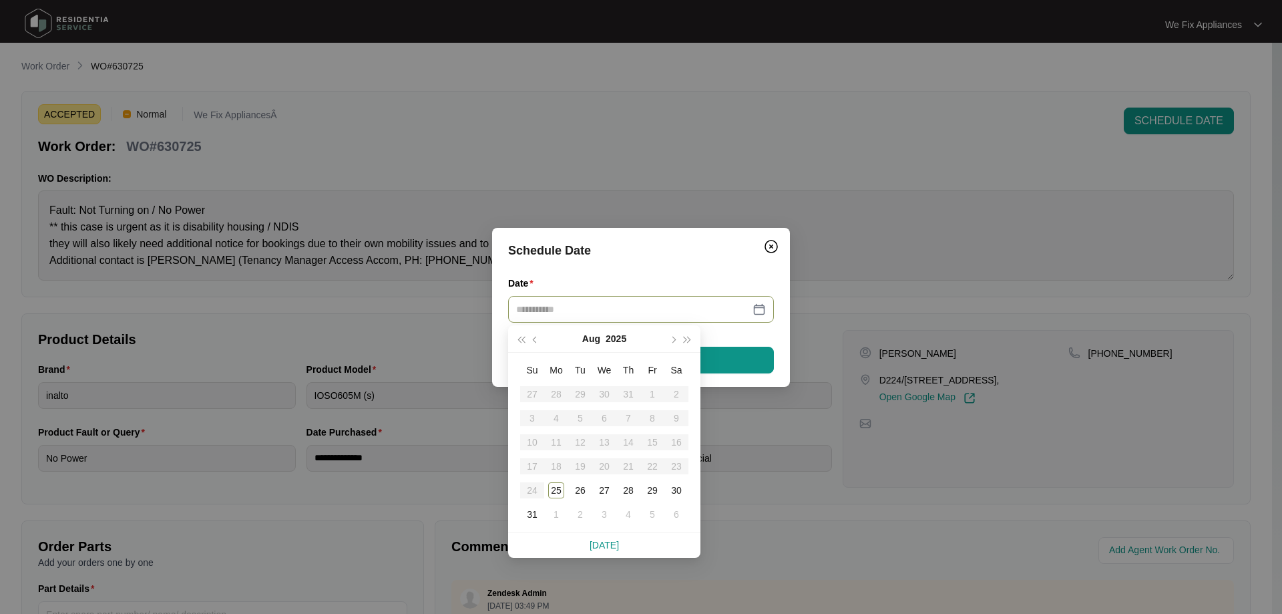
click at [546, 305] on input "Date" at bounding box center [633, 309] width 234 height 15
type input "**********"
click at [601, 492] on div "27" at bounding box center [604, 490] width 16 height 16
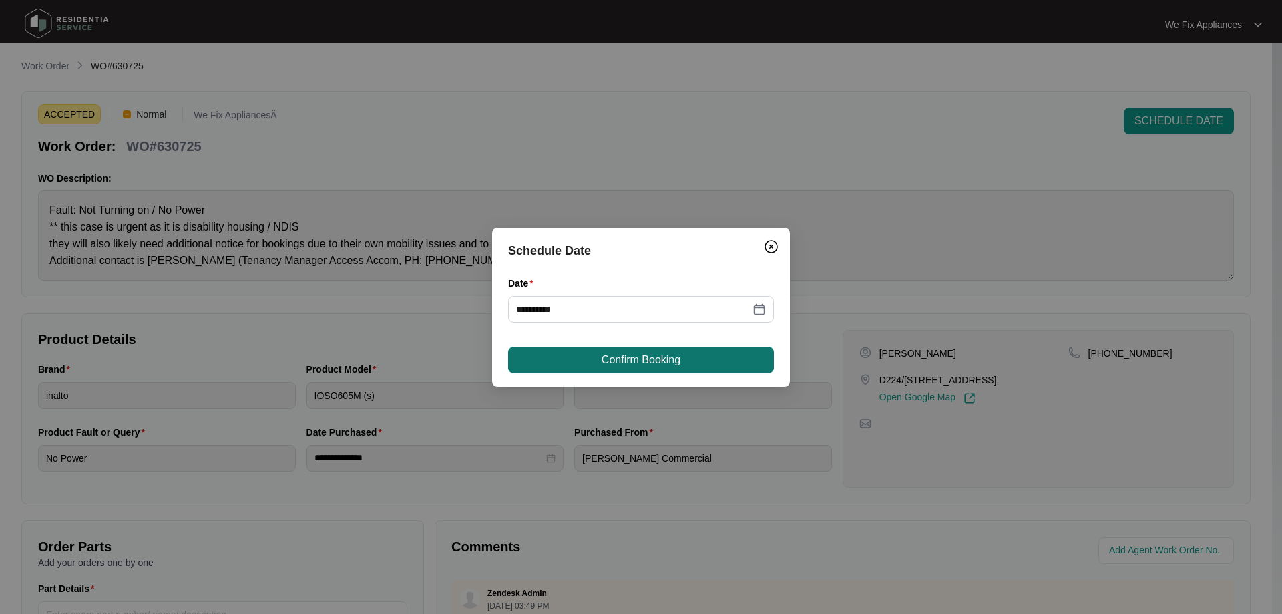
click at [622, 354] on span "Confirm Booking" at bounding box center [641, 360] width 79 height 16
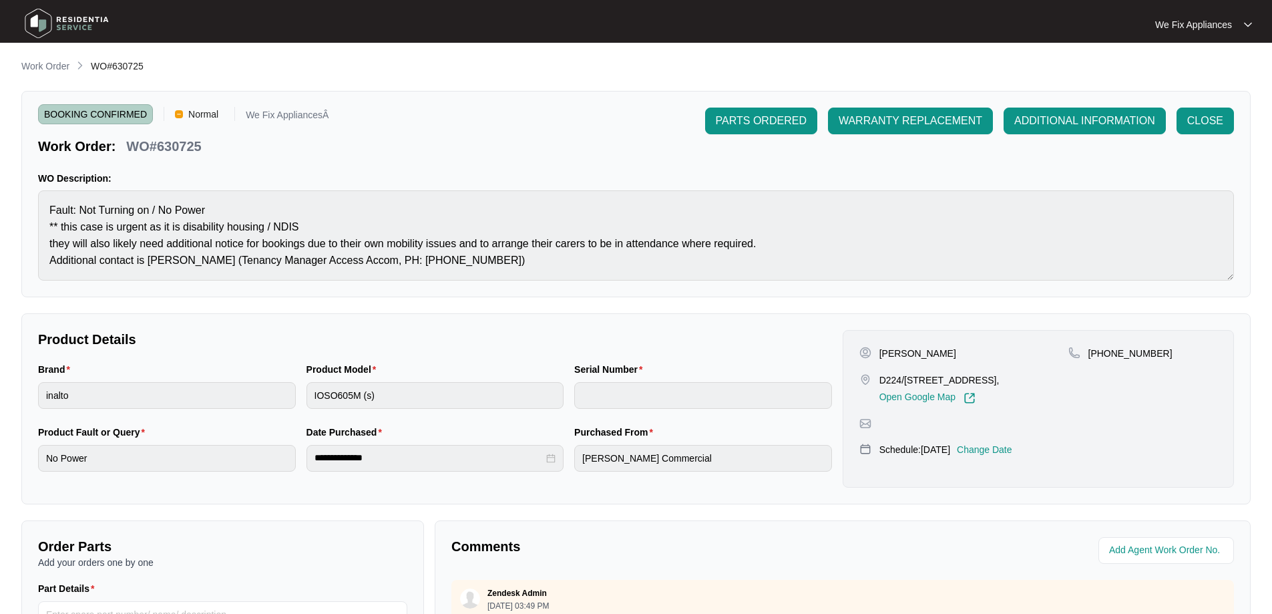
click at [78, 25] on img at bounding box center [66, 23] width 93 height 40
